Goal: Task Accomplishment & Management: Manage account settings

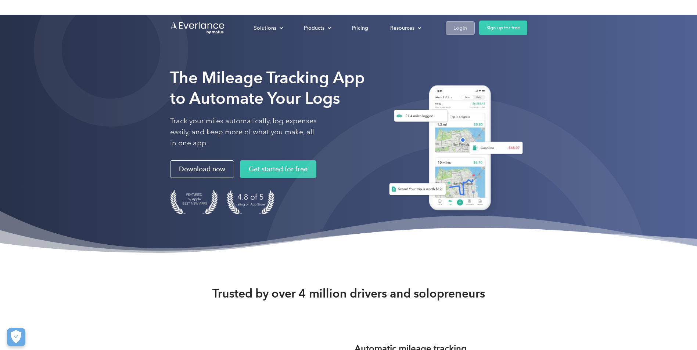
click at [451, 29] on link "Login" at bounding box center [460, 28] width 29 height 14
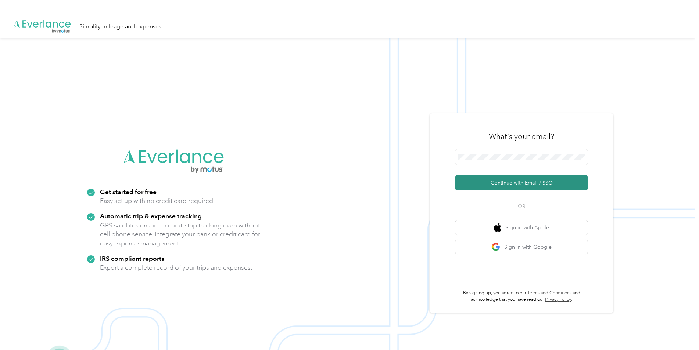
click at [510, 181] on button "Continue with Email / SSO" at bounding box center [521, 182] width 132 height 15
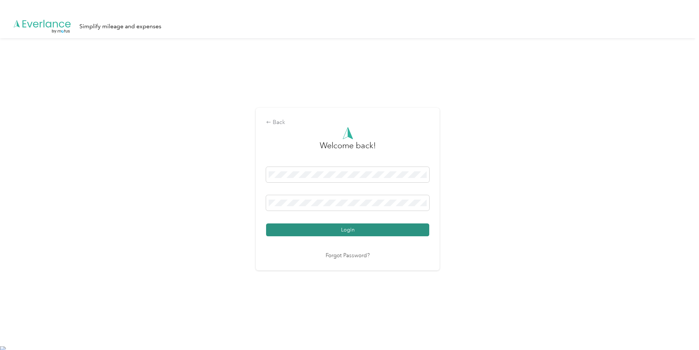
click at [327, 230] on button "Login" at bounding box center [347, 230] width 163 height 13
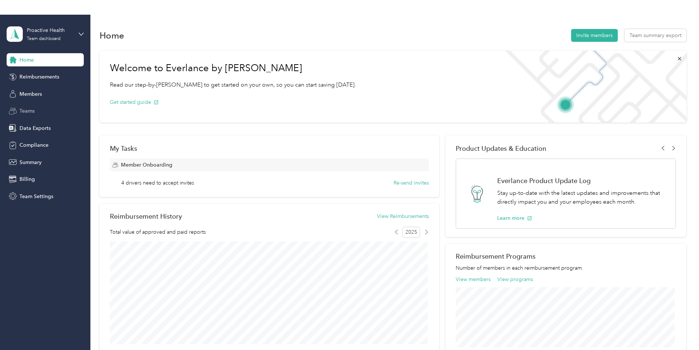
click at [33, 112] on span "Teams" at bounding box center [26, 111] width 15 height 8
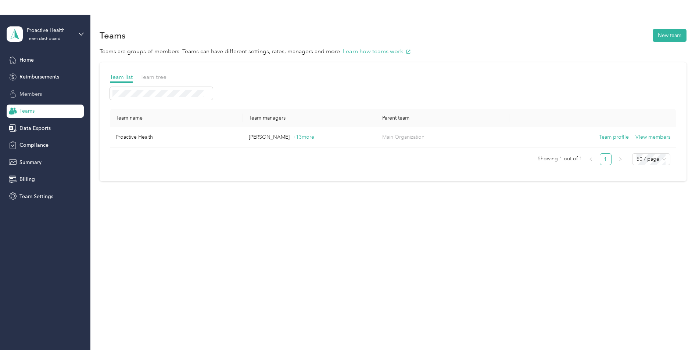
click at [46, 93] on div "Members" at bounding box center [45, 93] width 77 height 13
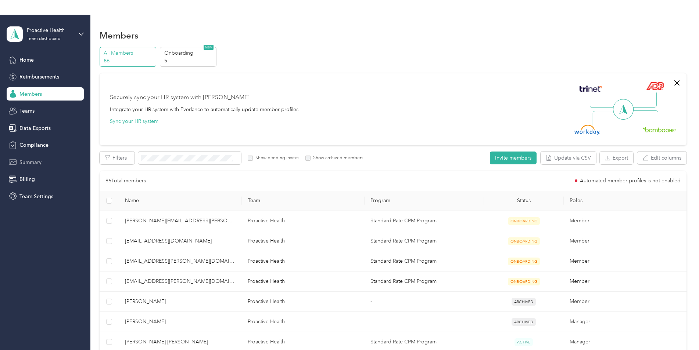
click at [38, 164] on span "Summary" at bounding box center [30, 163] width 22 height 8
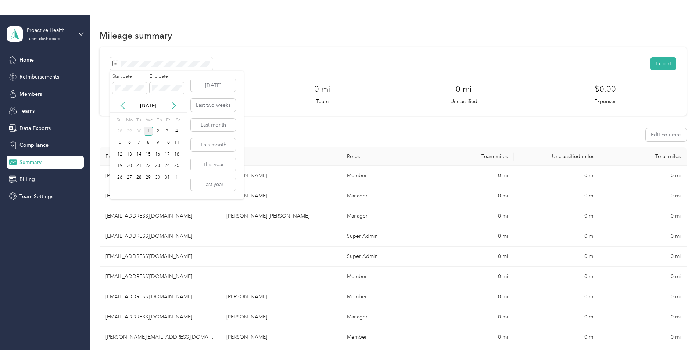
click at [123, 105] on icon at bounding box center [122, 105] width 7 height 7
click at [131, 130] on div "1" at bounding box center [130, 131] width 10 height 9
click at [169, 91] on span at bounding box center [166, 88] width 35 height 12
click at [140, 178] on div "30" at bounding box center [139, 177] width 10 height 9
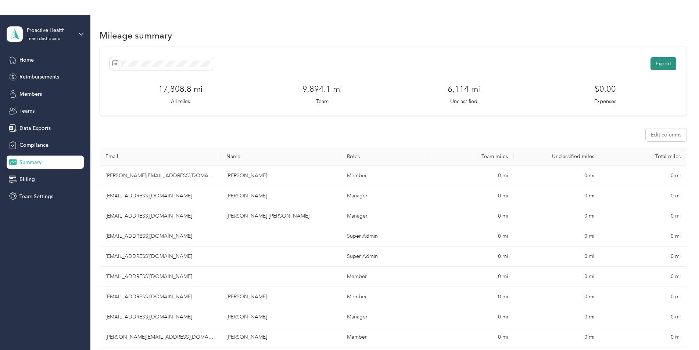
click at [659, 65] on button "Export" at bounding box center [663, 63] width 26 height 13
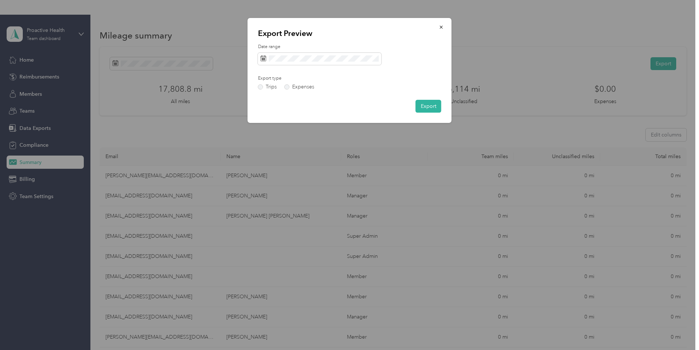
click at [435, 110] on button "Export" at bounding box center [428, 106] width 26 height 13
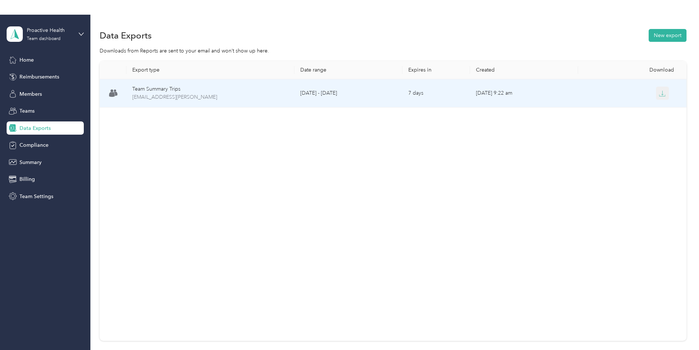
click at [663, 97] on button "button" at bounding box center [662, 93] width 13 height 13
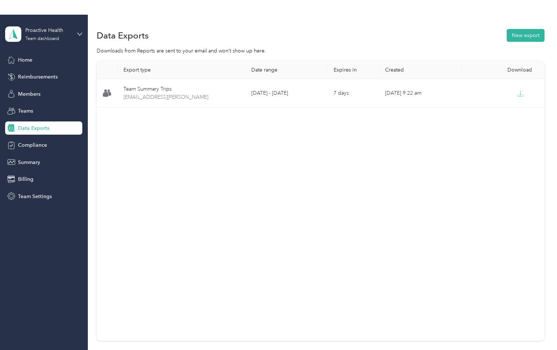
click at [328, 36] on div "Data Exports New export" at bounding box center [320, 35] width 447 height 15
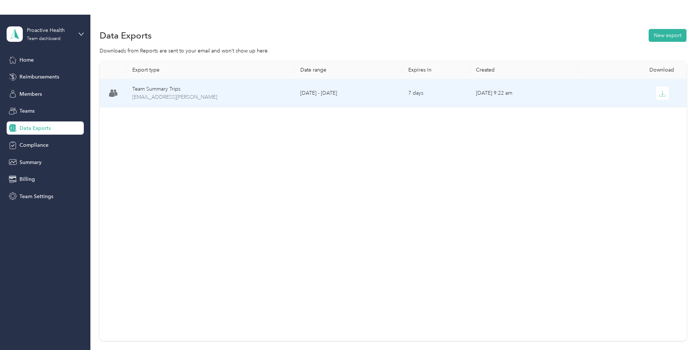
click at [305, 93] on td "[DATE] - [DATE]" at bounding box center [348, 93] width 108 height 28
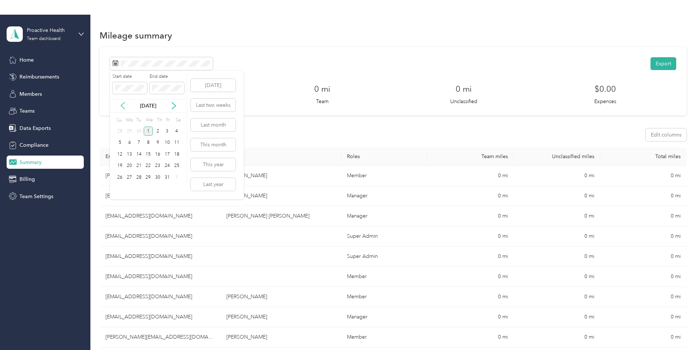
click at [120, 105] on icon at bounding box center [122, 105] width 7 height 7
click at [131, 134] on div "1" at bounding box center [130, 131] width 10 height 9
click at [140, 178] on div "30" at bounding box center [139, 177] width 10 height 9
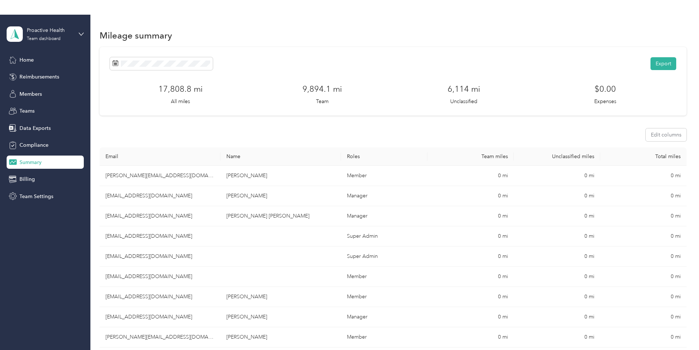
click at [220, 32] on div "Mileage summary" at bounding box center [393, 35] width 587 height 15
click at [231, 91] on div "17,808.8 mi All miles" at bounding box center [180, 94] width 141 height 22
click at [652, 66] on button "Export" at bounding box center [663, 63] width 26 height 13
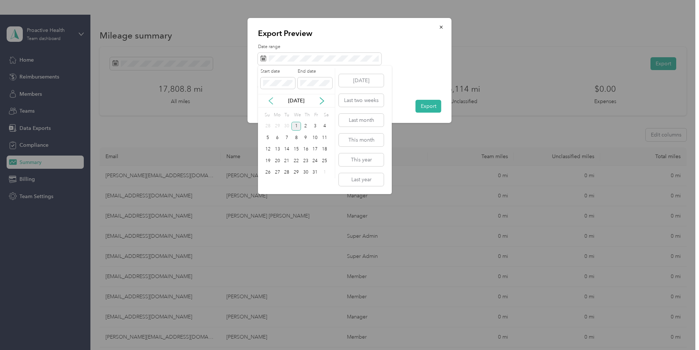
click at [271, 102] on icon at bounding box center [270, 100] width 7 height 7
click at [278, 126] on div "1" at bounding box center [278, 126] width 10 height 9
click at [287, 175] on div "30" at bounding box center [287, 172] width 10 height 9
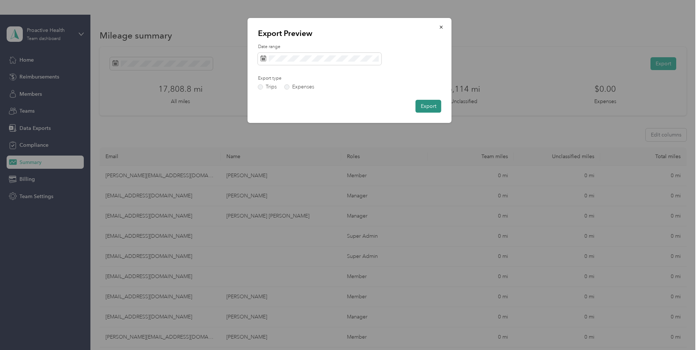
click at [432, 105] on button "Export" at bounding box center [428, 106] width 26 height 13
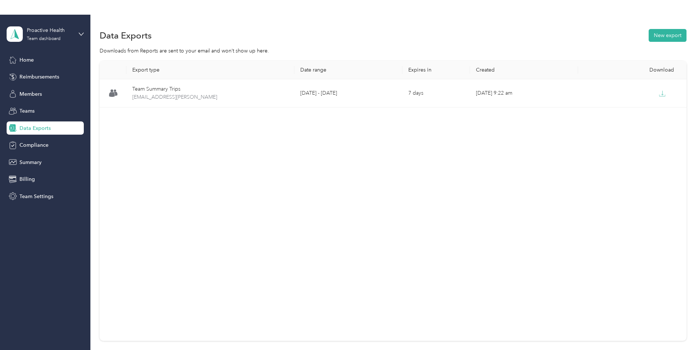
click at [432, 141] on div "Export type Date range Expires in Created Download Team Summary Trips [EMAIL_AD…" at bounding box center [393, 201] width 587 height 280
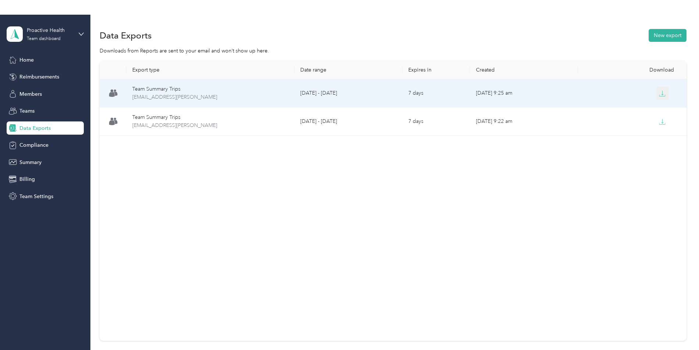
click at [659, 96] on icon "button" at bounding box center [662, 95] width 6 height 1
